Goal: Check status

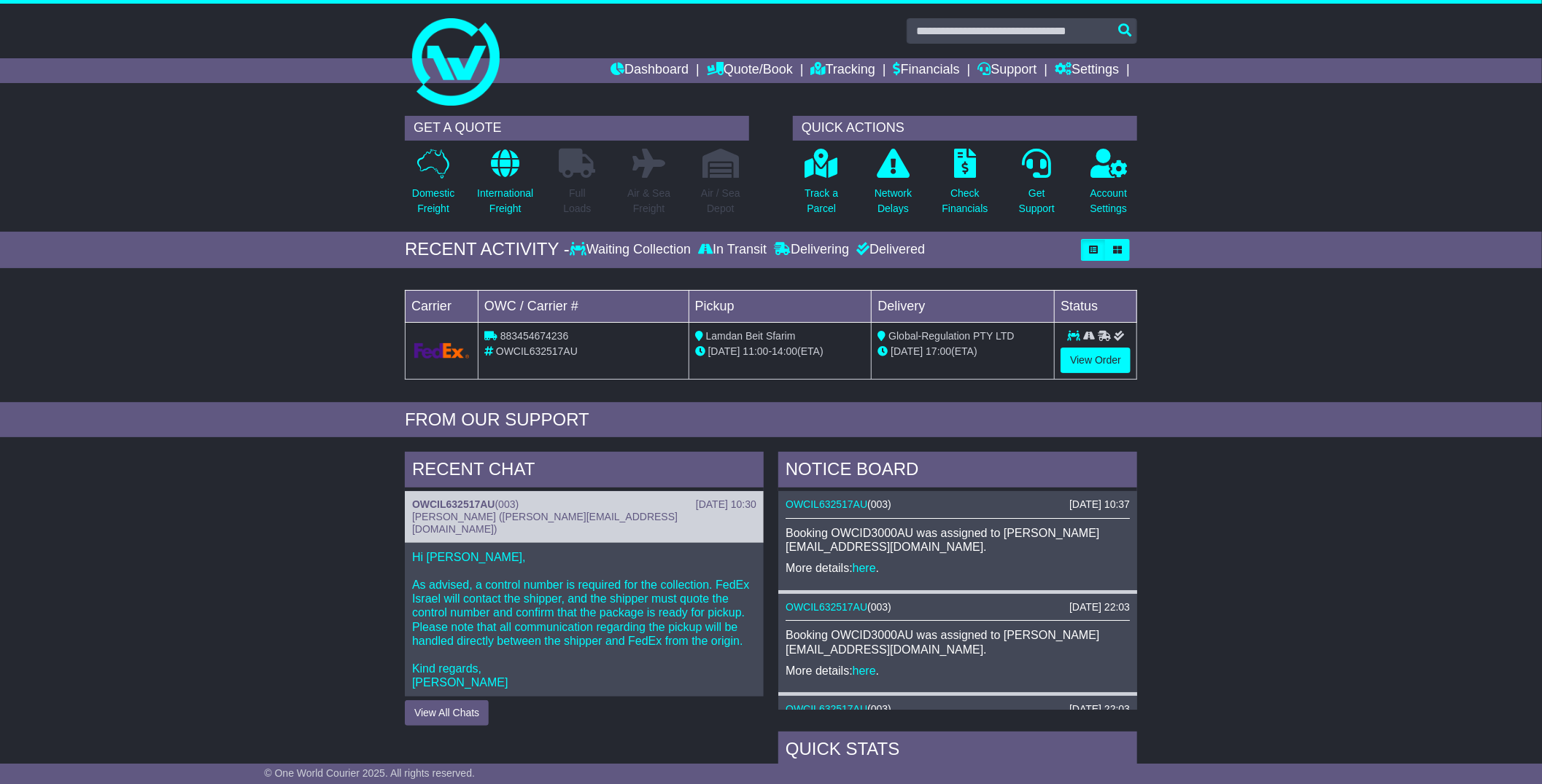
click at [537, 349] on span "OWCIL632517AU" at bounding box center [537, 351] width 81 height 12
copy span "OWCIL632517AU"
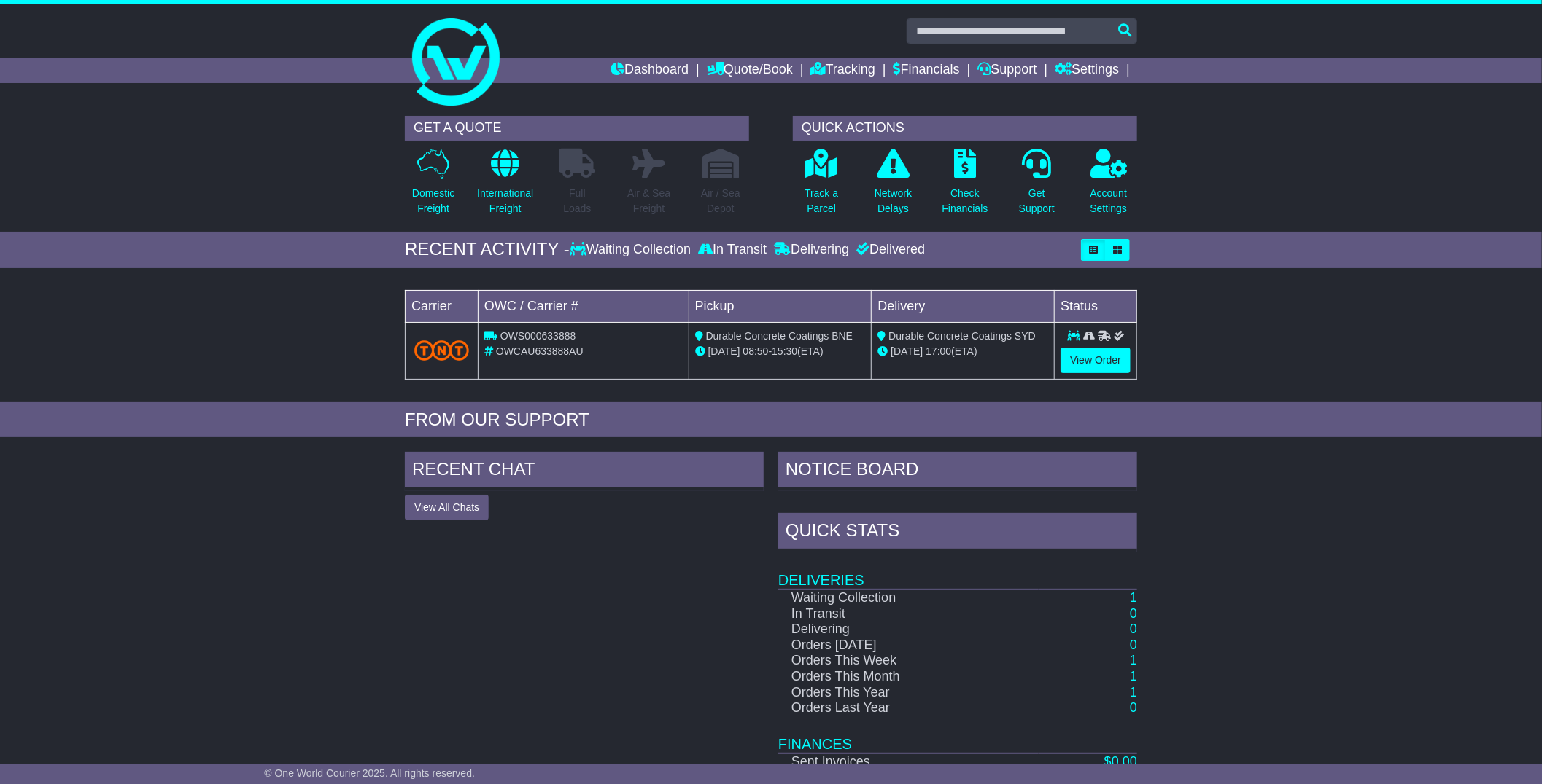
click at [564, 353] on span "OWCAU633888AU" at bounding box center [539, 351] width 88 height 12
copy span "OWCAU633888AU"
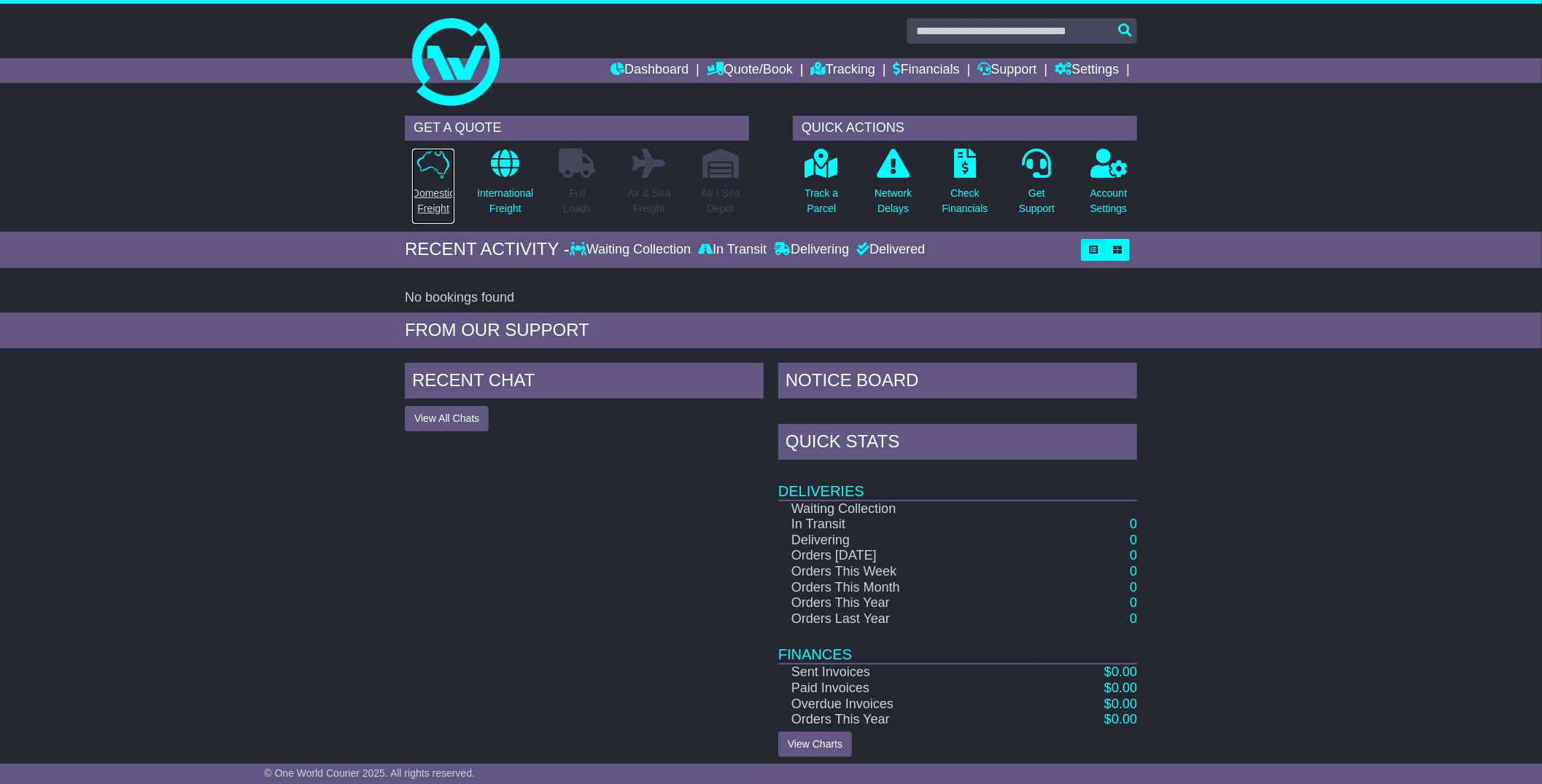
click at [427, 202] on p "Domestic Freight" at bounding box center [433, 201] width 43 height 31
